Goal: Download file/media

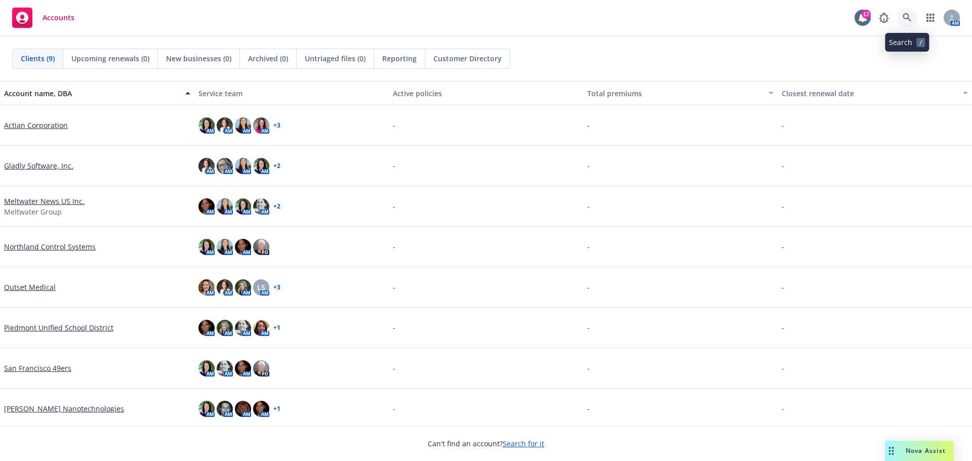
click at [912, 19] on link at bounding box center [907, 18] width 20 height 20
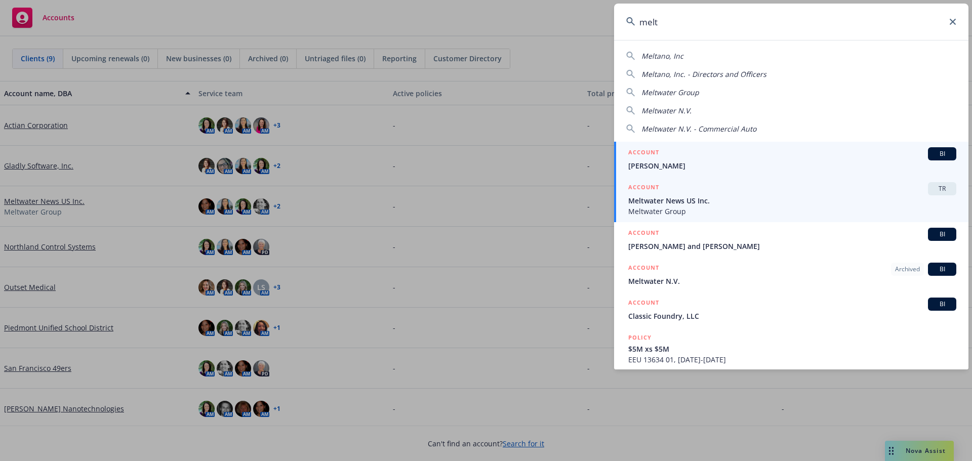
type input "melt"
click at [726, 213] on span "Meltwater Group" at bounding box center [792, 211] width 328 height 11
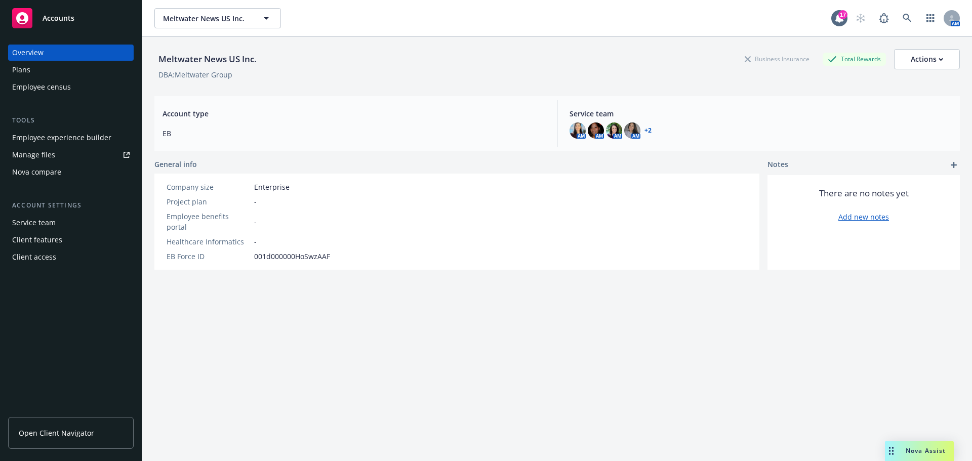
click at [86, 153] on link "Manage files" at bounding box center [71, 155] width 126 height 16
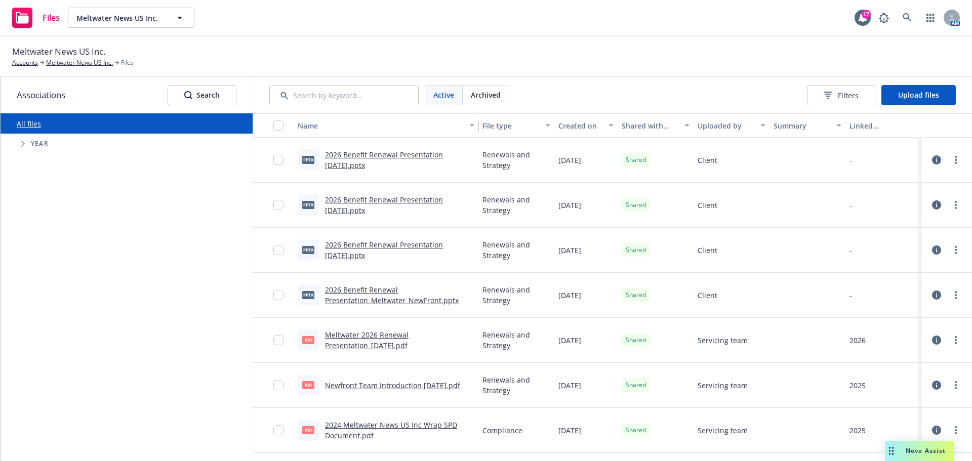
drag, startPoint x: 383, startPoint y: 125, endPoint x: 492, endPoint y: 126, distance: 108.8
click at [492, 126] on div "Name File type Created on Shared with client Uploaded by Summary Linked associa…" at bounding box center [612, 125] width 719 height 24
click at [921, 94] on span "Upload files" at bounding box center [918, 95] width 41 height 10
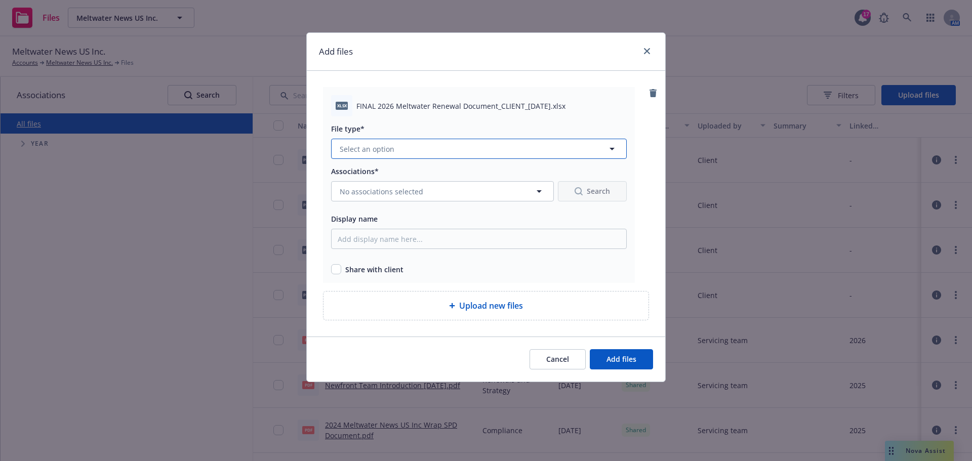
click at [580, 145] on button "Select an option" at bounding box center [479, 149] width 296 height 20
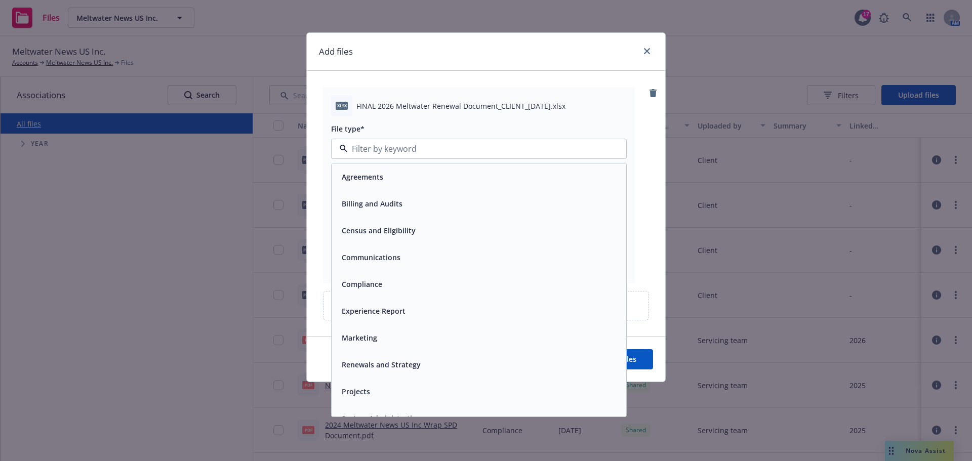
click at [438, 363] on div "Renewals and Strategy" at bounding box center [479, 364] width 282 height 15
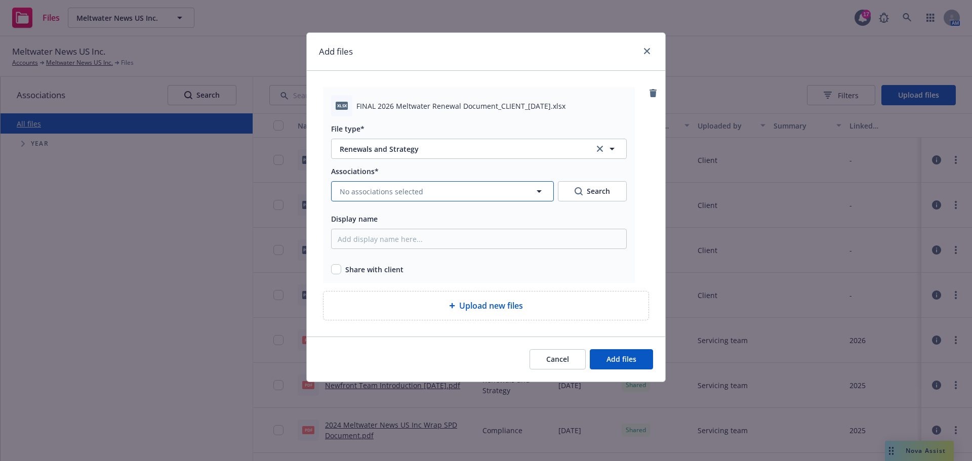
click at [541, 192] on icon "button" at bounding box center [539, 191] width 12 height 12
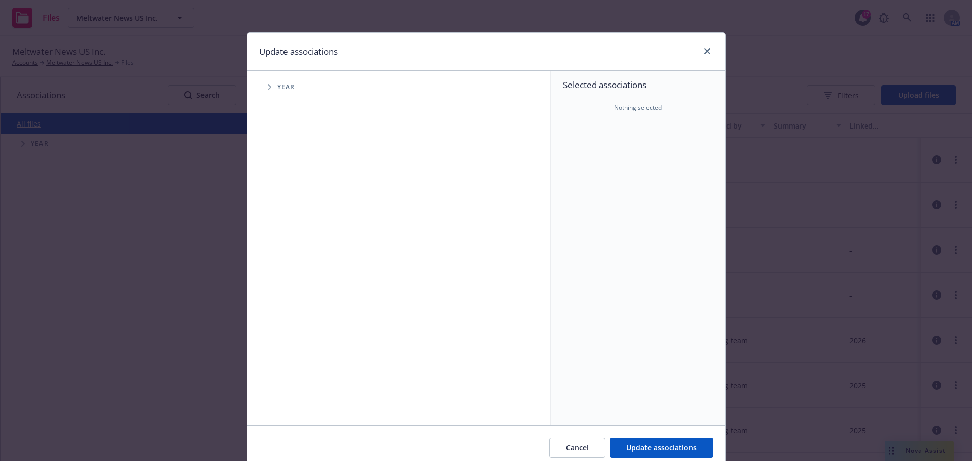
click at [268, 86] on icon "Tree Example" at bounding box center [270, 87] width 4 height 6
click at [290, 252] on input "Tree Example" at bounding box center [295, 249] width 10 height 10
checkbox input "true"
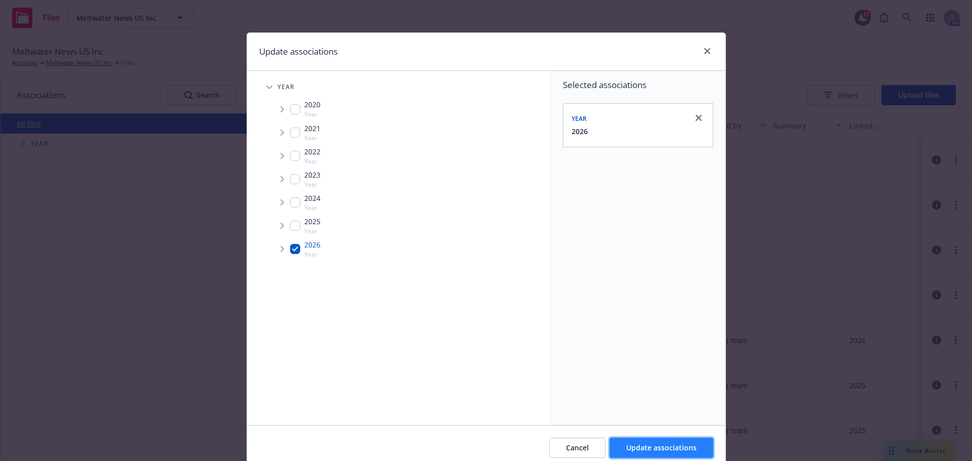
click at [676, 447] on span "Update associations" at bounding box center [661, 448] width 70 height 10
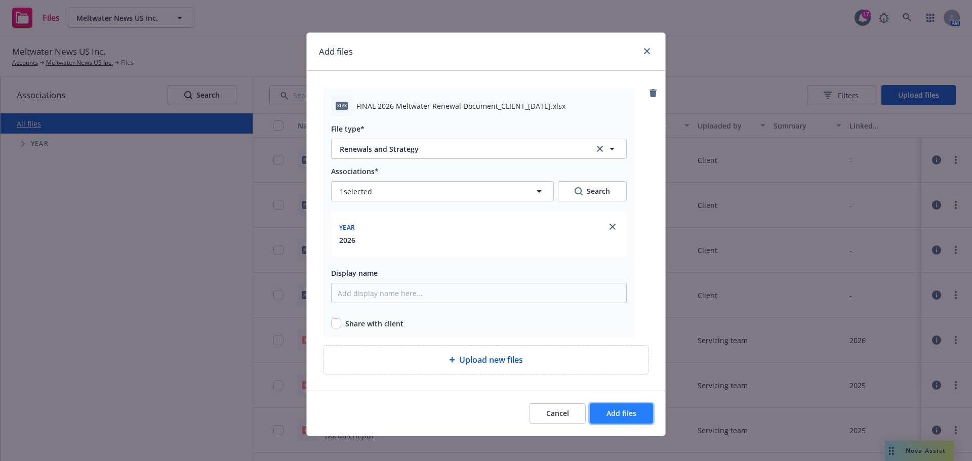
click at [627, 412] on span "Add files" at bounding box center [621, 413] width 30 height 10
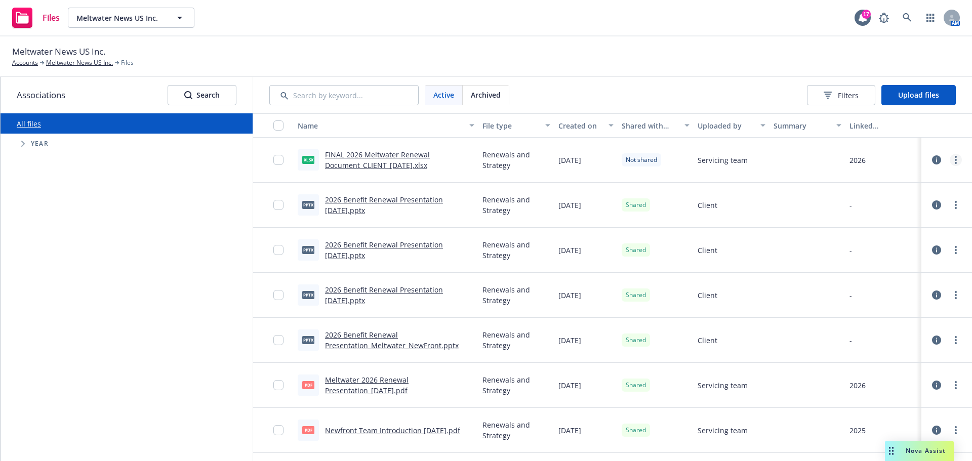
click at [951, 161] on link "more" at bounding box center [955, 160] width 12 height 12
click at [897, 182] on link "Share with client" at bounding box center [903, 181] width 101 height 20
click at [93, 62] on link "Meltwater News US Inc." at bounding box center [79, 62] width 67 height 9
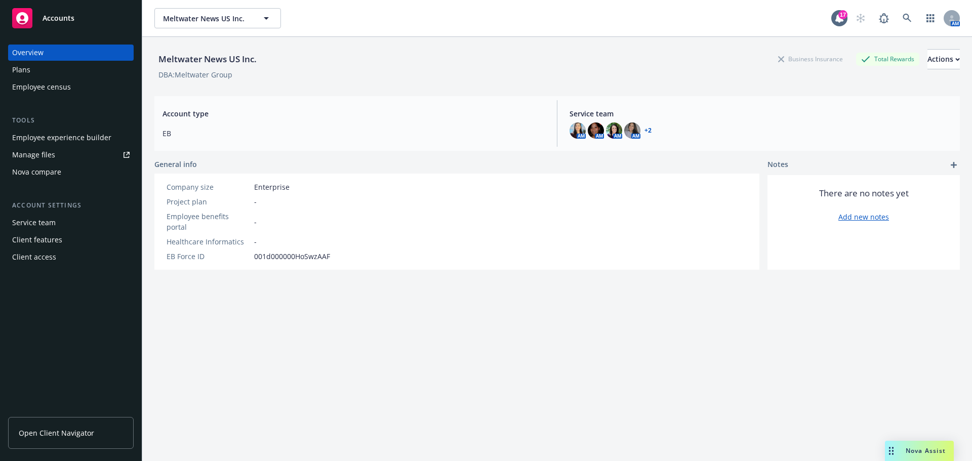
click at [64, 426] on link "Open Client Navigator" at bounding box center [71, 433] width 126 height 32
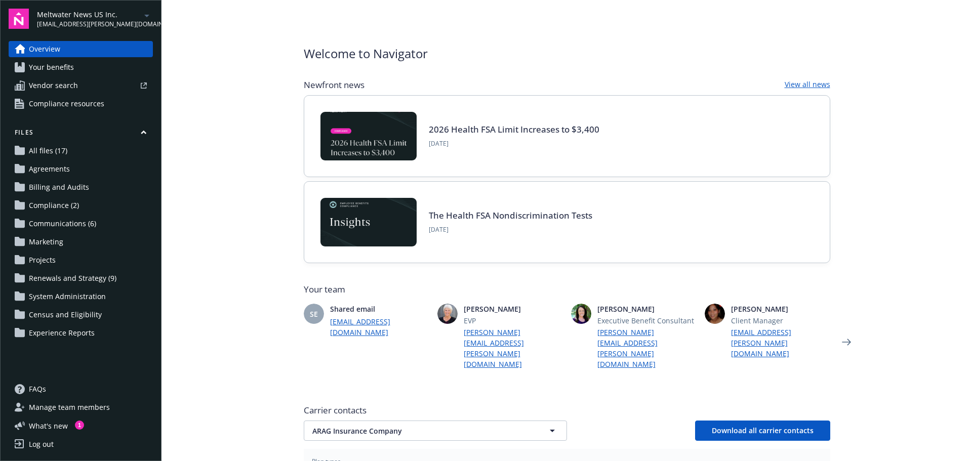
click at [67, 222] on span "Communications (6)" at bounding box center [62, 224] width 67 height 16
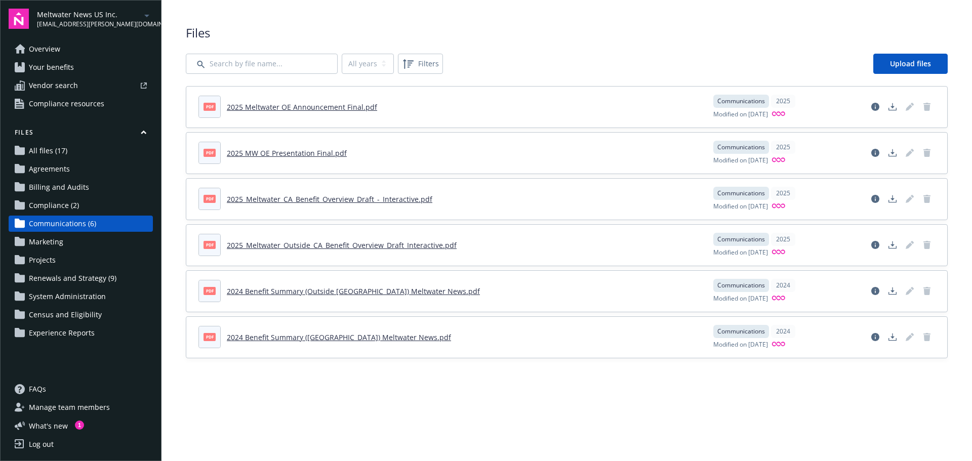
click at [90, 282] on span "Renewals and Strategy (9)" at bounding box center [73, 278] width 88 height 16
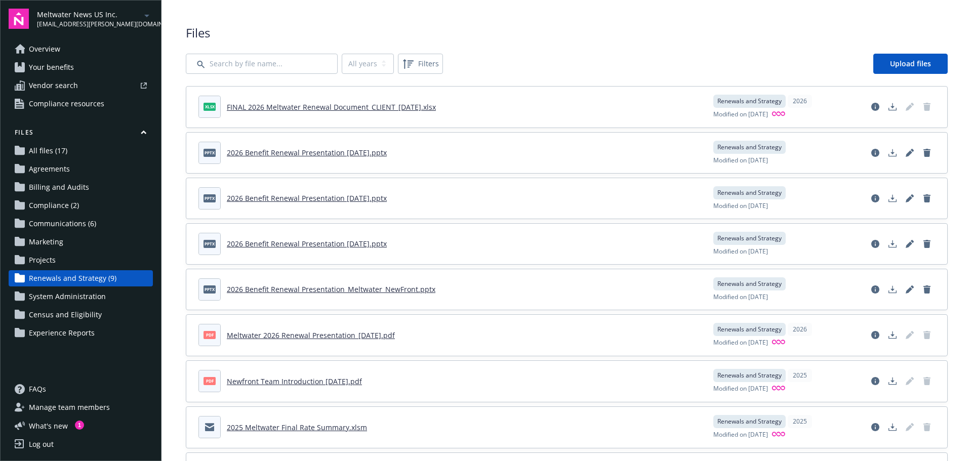
click at [319, 106] on link "FINAL 2026 Meltwater Renewal Document_CLIENT_[DATE].xlsx" at bounding box center [331, 107] width 209 height 10
click at [888, 105] on icon "Download document" at bounding box center [892, 107] width 8 height 8
